Goal: Complete application form

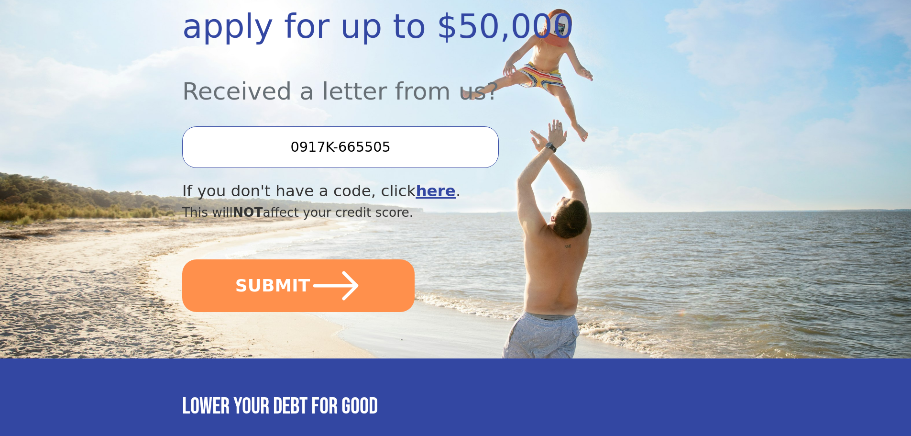
scroll to position [287, 0]
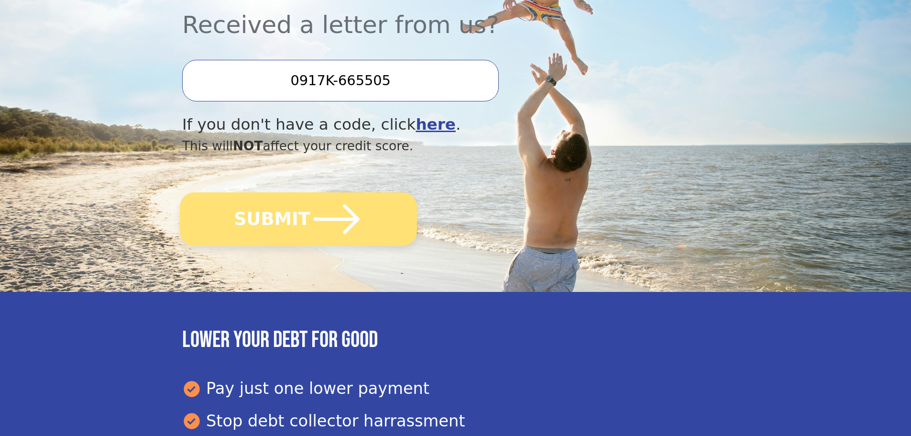
drag, startPoint x: 311, startPoint y: 218, endPoint x: 280, endPoint y: 218, distance: 31.6
click at [314, 218] on icon "submit" at bounding box center [337, 219] width 46 height 30
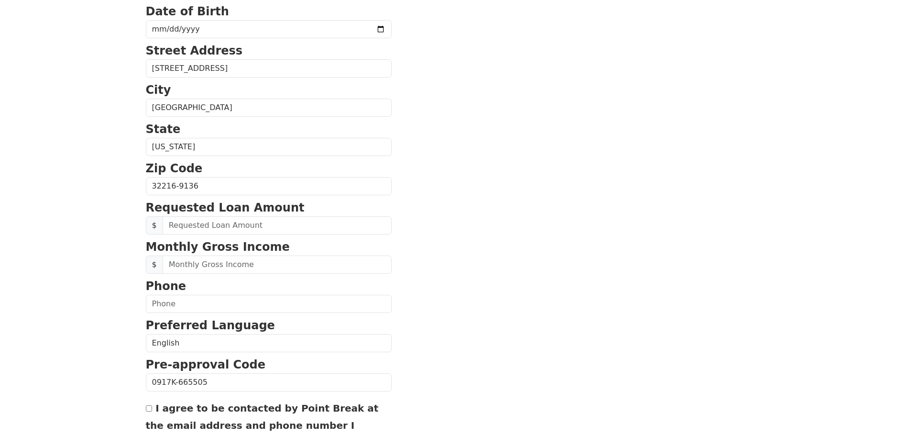
scroll to position [287, 0]
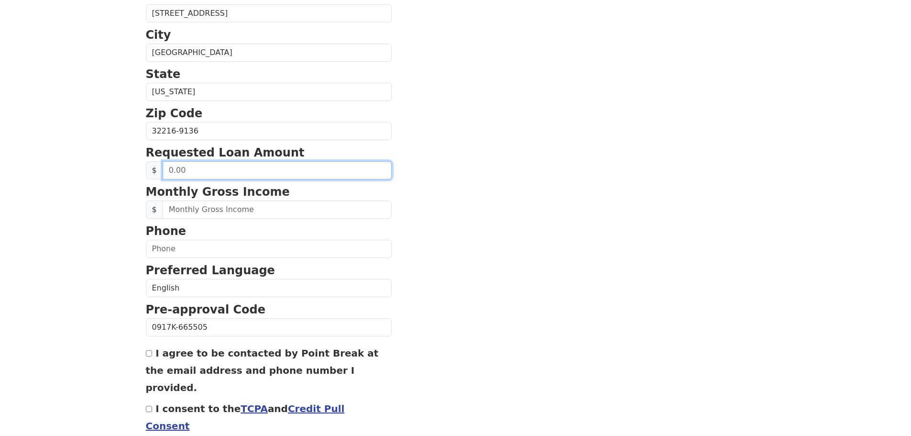
click at [224, 172] on input "text" at bounding box center [277, 170] width 229 height 18
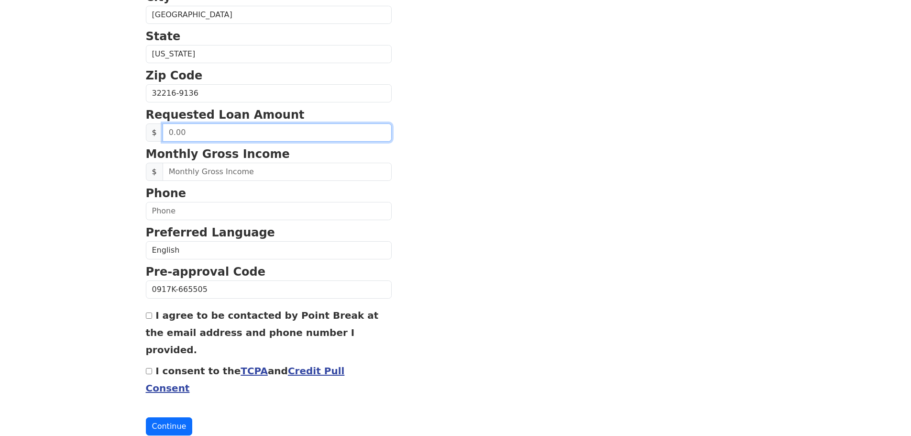
scroll to position [326, 0]
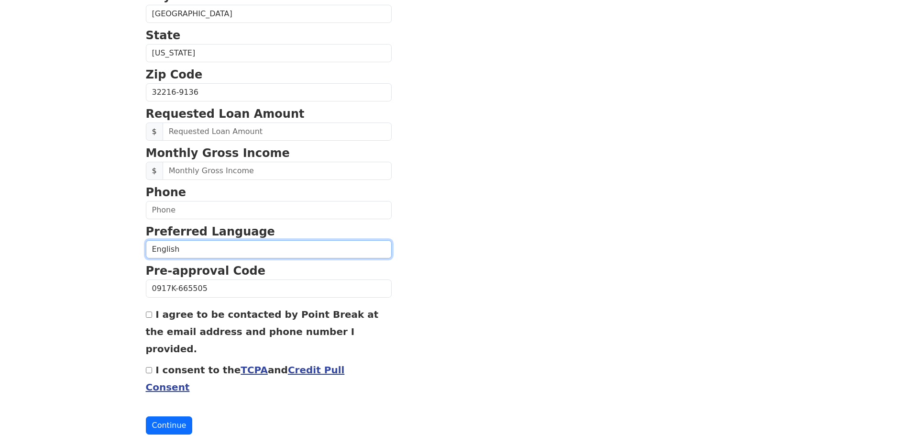
click at [182, 248] on select "English Spanish" at bounding box center [269, 249] width 246 height 18
select select "Spanish"
click at [146, 240] on select "English Spanish" at bounding box center [269, 249] width 246 height 18
click at [436, 246] on section "First Name Yoan Last Name Gutierrez Morales Email Address Re-Enter Email Addres…" at bounding box center [456, 93] width 620 height 682
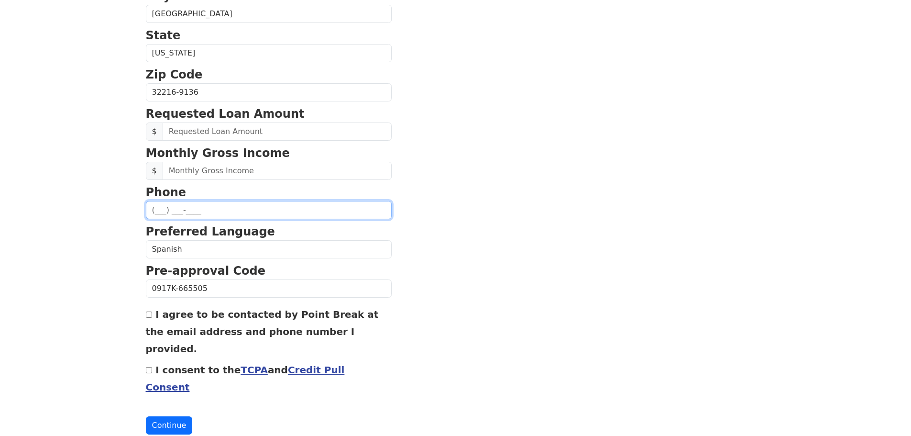
click at [163, 207] on input "text" at bounding box center [269, 210] width 246 height 18
type input "(786) 856-5031"
type input "yoangutierrez@gmail.com"
type input "(786) 856-5031"
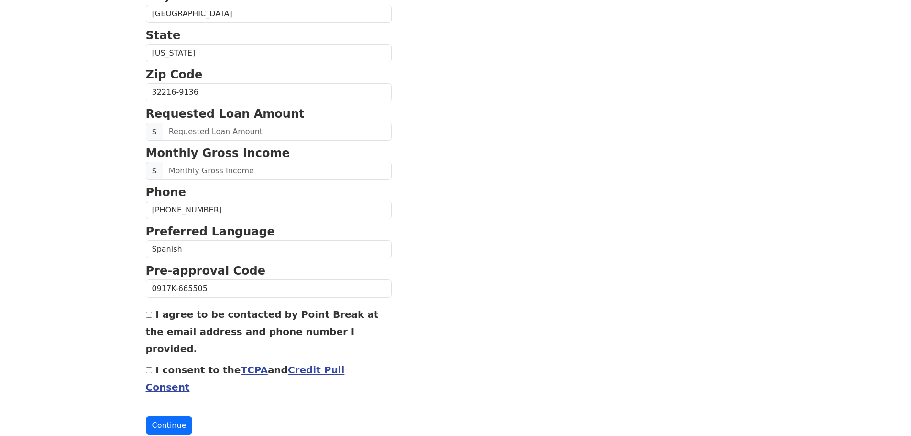
click at [449, 218] on section "First Name Yoan Last Name Gutierrez Morales Email Address yoangutierrez@gmail.c…" at bounding box center [456, 93] width 620 height 682
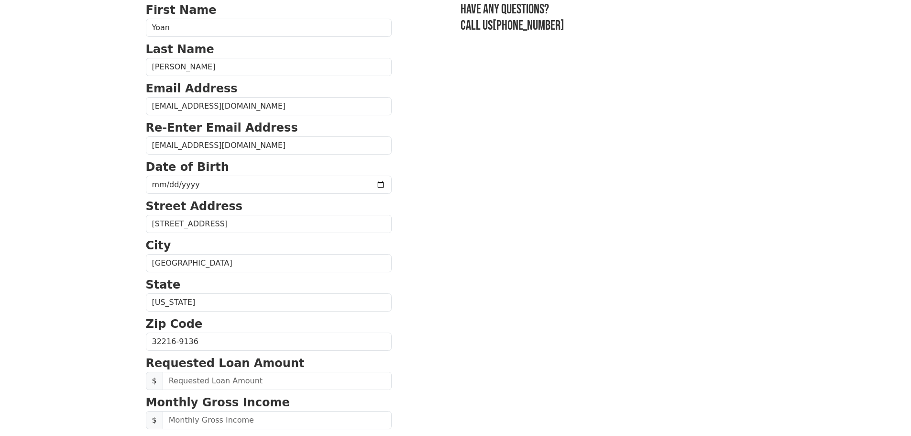
scroll to position [0, 0]
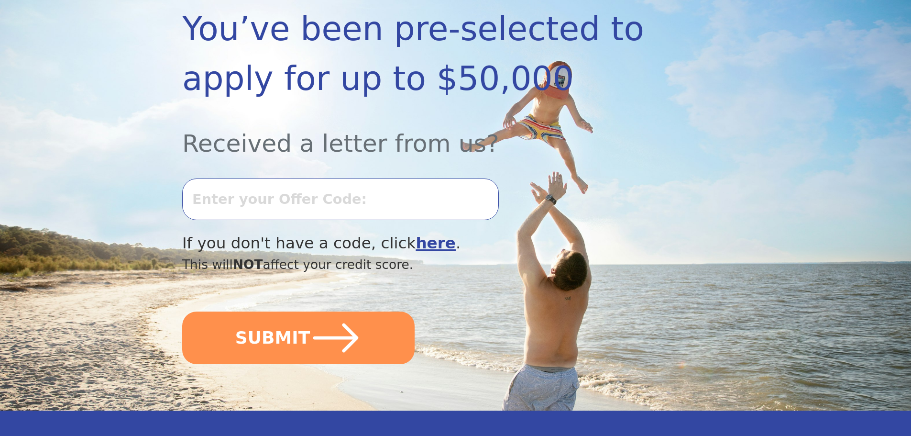
scroll to position [96, 0]
